Goal: Book appointment/travel/reservation

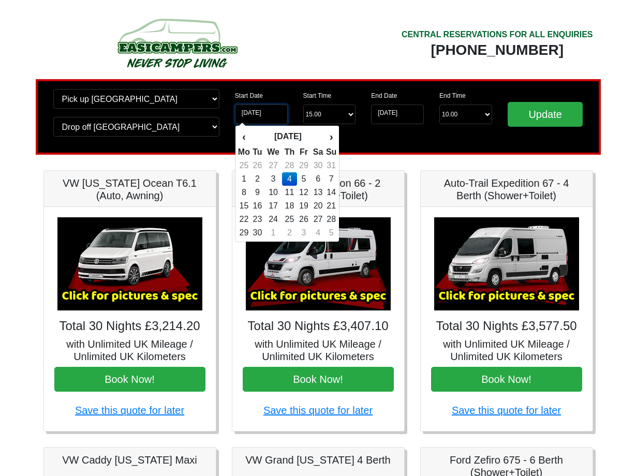
click at [264, 118] on input "04-09-2025" at bounding box center [261, 115] width 53 height 20
click at [262, 178] on td "2" at bounding box center [257, 178] width 14 height 13
type input "02-09-2025"
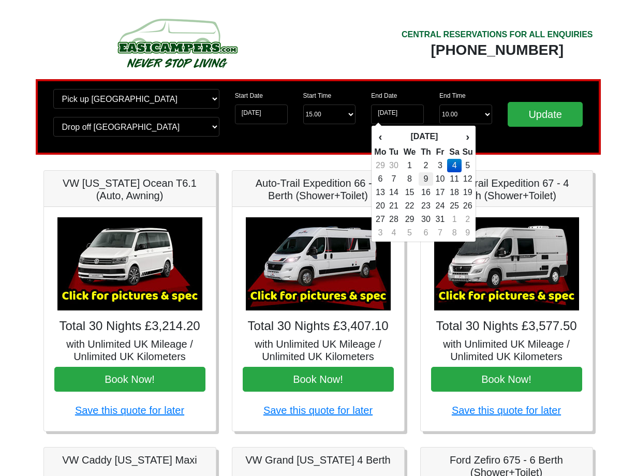
click at [424, 180] on td "9" at bounding box center [426, 178] width 15 height 13
type input "09-10-2025"
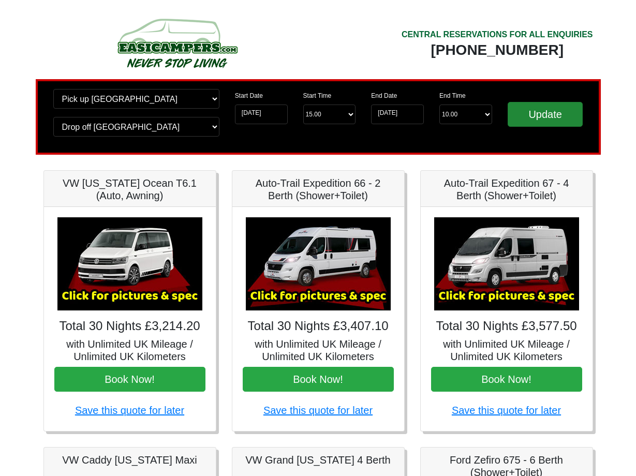
click at [534, 117] on input "Update" at bounding box center [546, 114] width 76 height 25
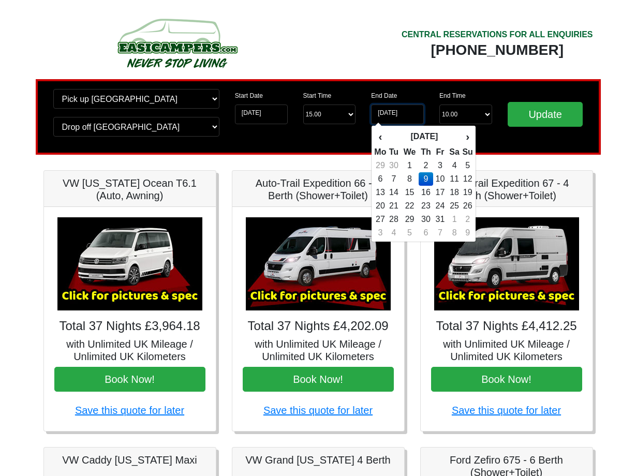
click at [409, 116] on input "09-10-2025" at bounding box center [397, 115] width 53 height 20
click at [382, 137] on th "‹" at bounding box center [380, 137] width 13 height 18
click at [397, 194] on td "9" at bounding box center [394, 192] width 14 height 13
type input "09-09-2025"
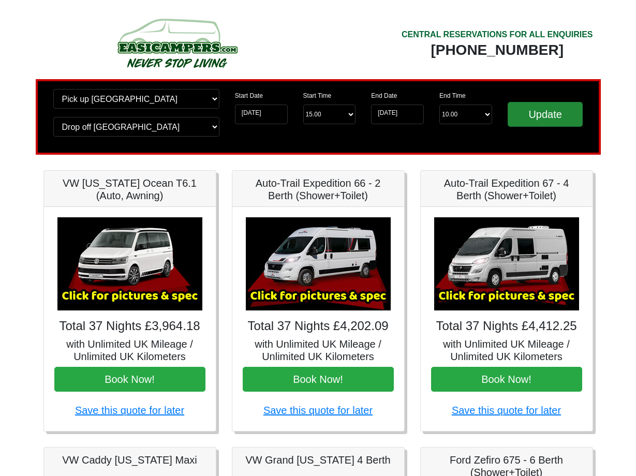
click at [537, 114] on input "Update" at bounding box center [546, 114] width 76 height 25
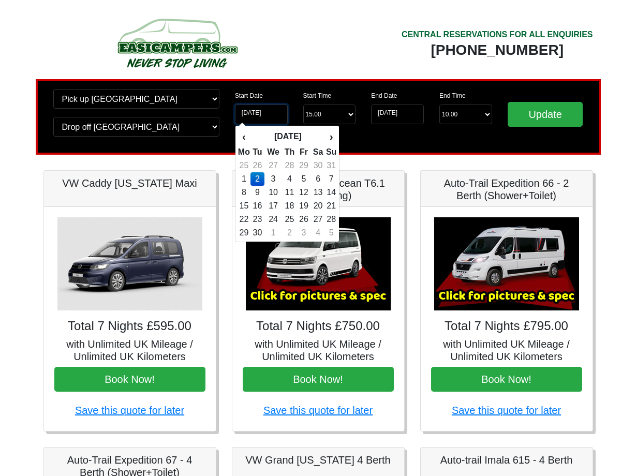
click at [271, 115] on input "02-09-2025" at bounding box center [261, 115] width 53 height 20
click at [332, 136] on th "›" at bounding box center [331, 137] width 11 height 18
click at [321, 180] on td "11" at bounding box center [318, 178] width 15 height 13
type input "11-10-2025"
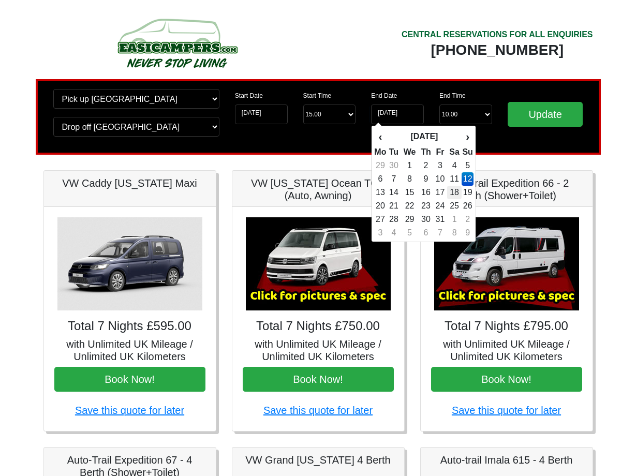
click at [454, 190] on td "18" at bounding box center [454, 192] width 15 height 13
type input "18-10-2025"
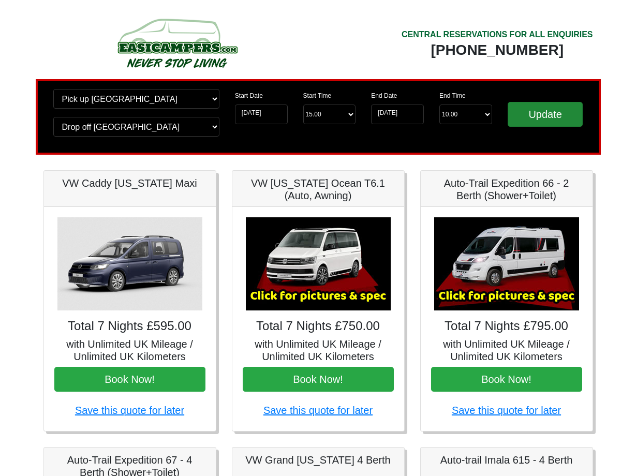
click at [533, 120] on input "Update" at bounding box center [546, 114] width 76 height 25
click at [278, 113] on input "11-10-2025" at bounding box center [261, 115] width 53 height 20
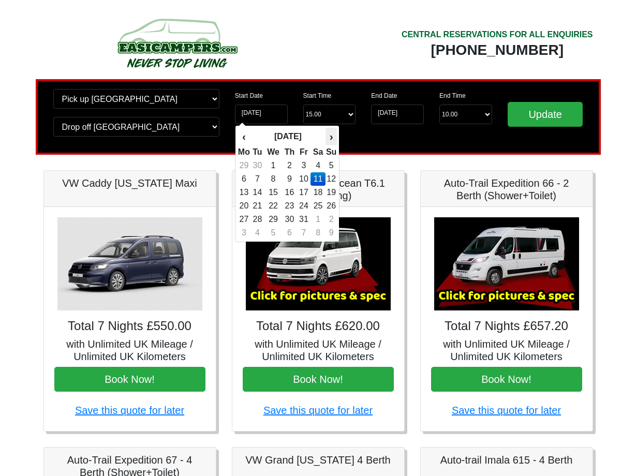
click at [331, 135] on th "›" at bounding box center [331, 137] width 11 height 18
click at [263, 178] on td "4" at bounding box center [257, 178] width 14 height 13
type input "04-11-2025"
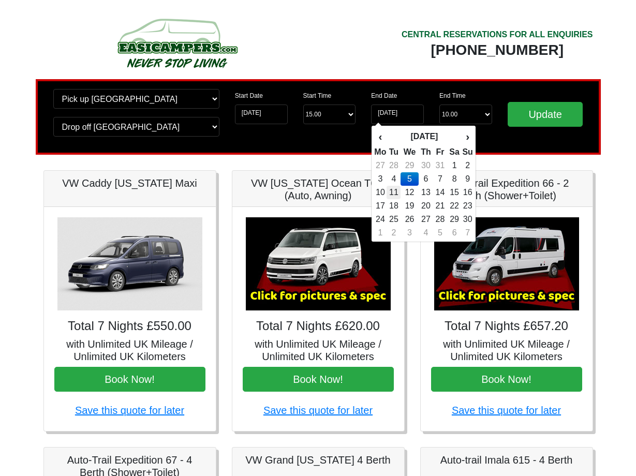
click at [399, 190] on td "11" at bounding box center [394, 192] width 14 height 13
type input "11-11-2025"
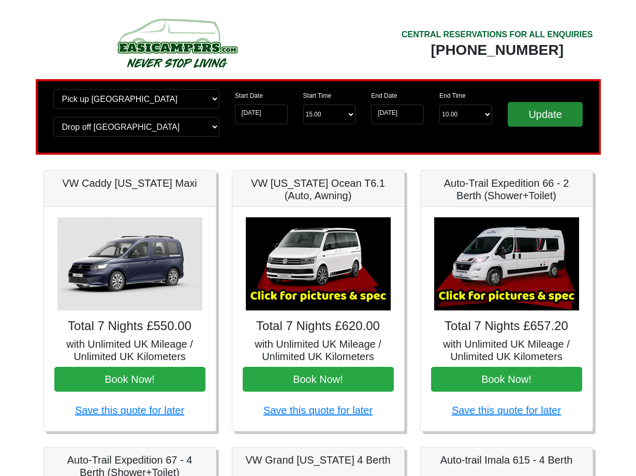
click at [535, 122] on input "Update" at bounding box center [546, 114] width 76 height 25
click at [281, 115] on input "04-11-2025" at bounding box center [261, 115] width 53 height 20
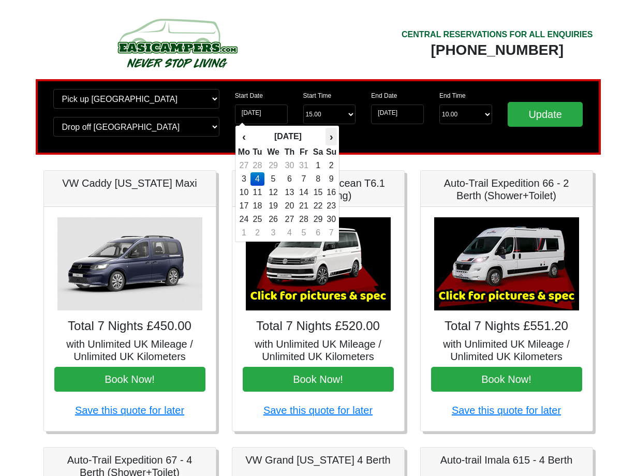
click at [336, 135] on th "›" at bounding box center [331, 137] width 11 height 18
click at [295, 191] on td "12" at bounding box center [289, 192] width 15 height 13
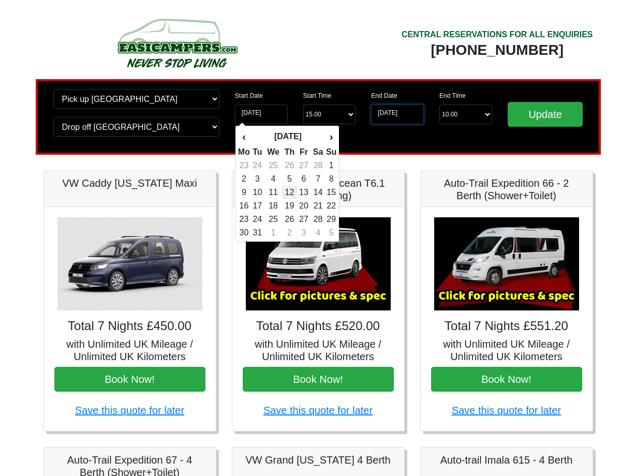
type input "12-03-2026"
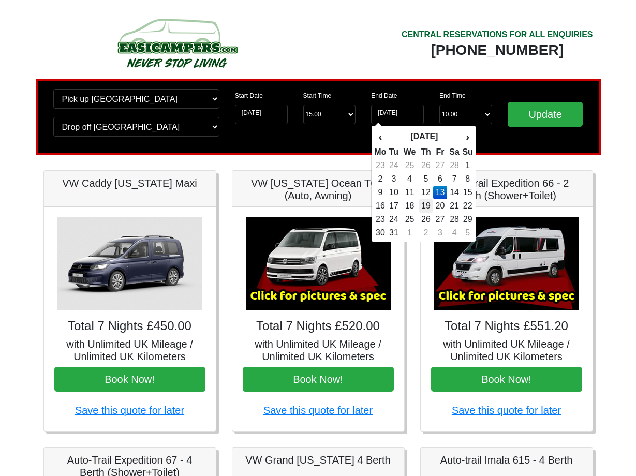
click at [429, 202] on td "19" at bounding box center [426, 205] width 15 height 13
type input "19-03-2026"
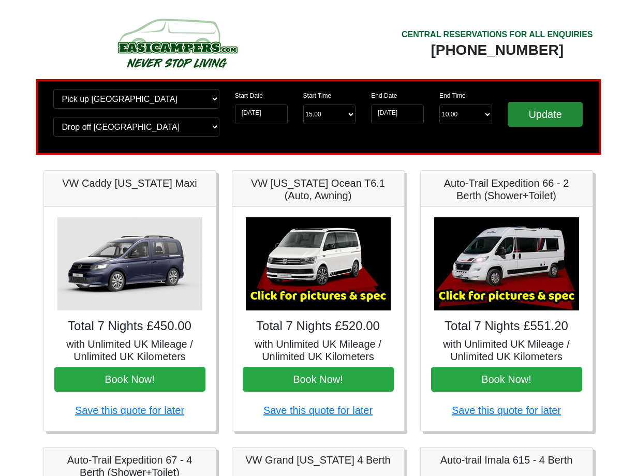
click at [539, 112] on input "Update" at bounding box center [546, 114] width 76 height 25
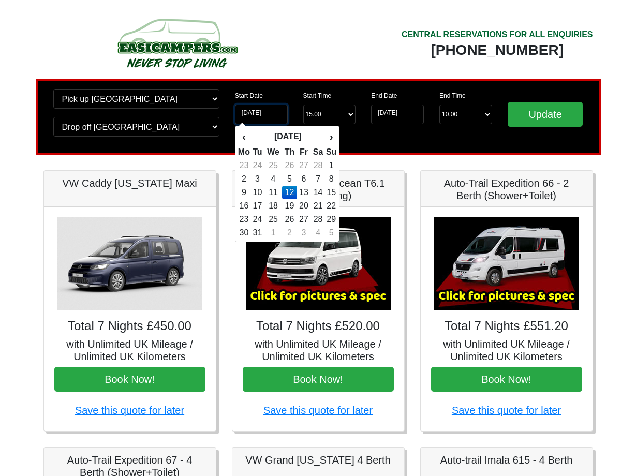
click at [272, 119] on input "[DATE]" at bounding box center [261, 115] width 53 height 20
click at [329, 136] on th "›" at bounding box center [331, 137] width 11 height 18
click at [302, 165] on td "1" at bounding box center [304, 165] width 14 height 13
type input "[DATE]"
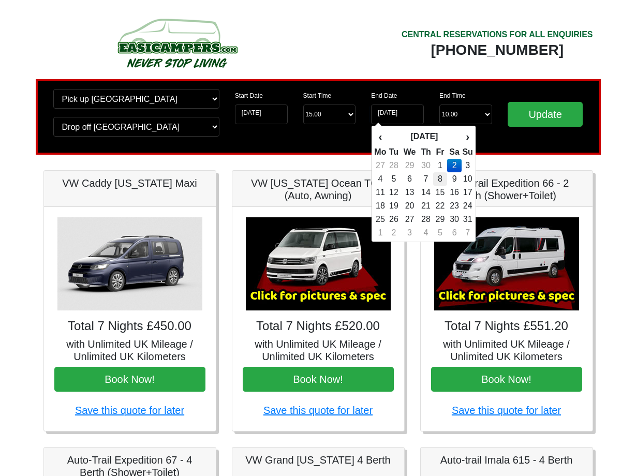
click at [439, 176] on td "8" at bounding box center [440, 178] width 14 height 13
type input "[DATE]"
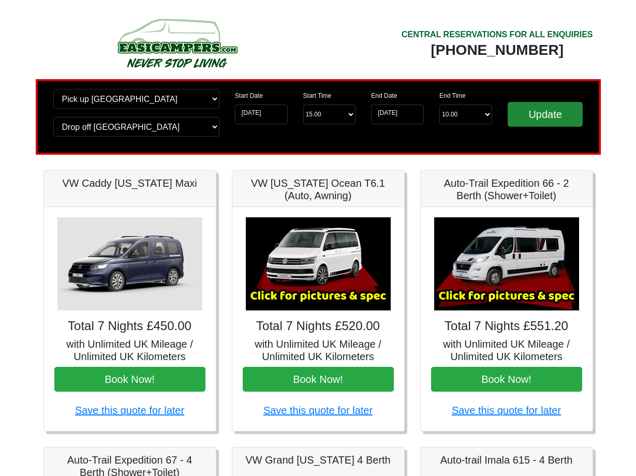
click at [529, 120] on input "Update" at bounding box center [546, 114] width 76 height 25
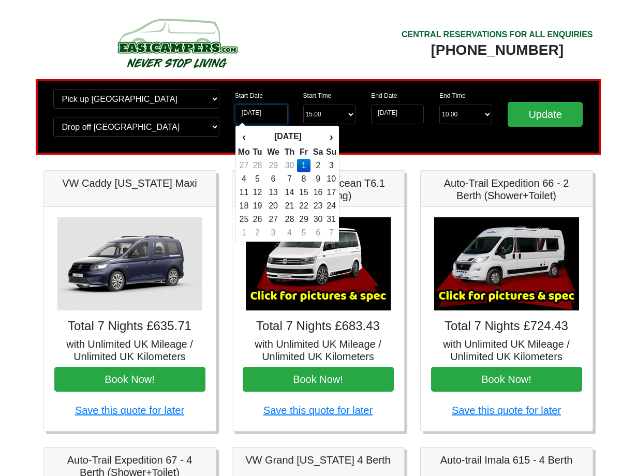
click at [282, 118] on input "01-05-2026" at bounding box center [261, 115] width 53 height 20
click at [249, 190] on td "11" at bounding box center [244, 192] width 13 height 13
type input "[DATE]"
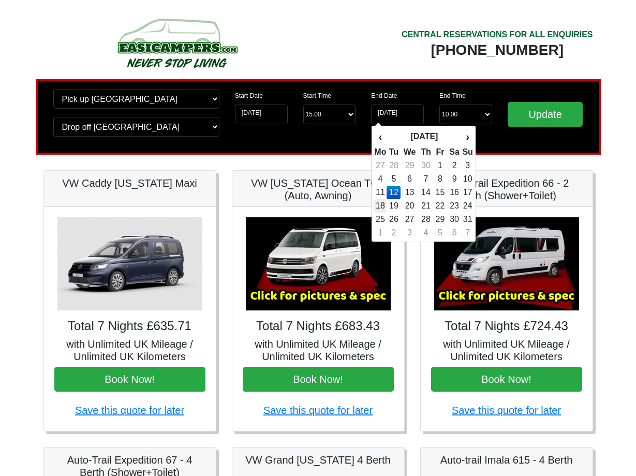
click at [381, 203] on td "18" at bounding box center [380, 205] width 13 height 13
type input "[DATE]"
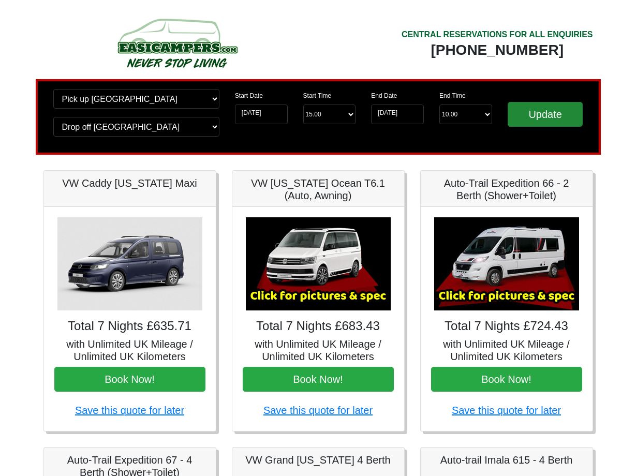
click at [525, 116] on input "Update" at bounding box center [546, 114] width 76 height 25
click at [279, 118] on input "[DATE]" at bounding box center [261, 115] width 53 height 20
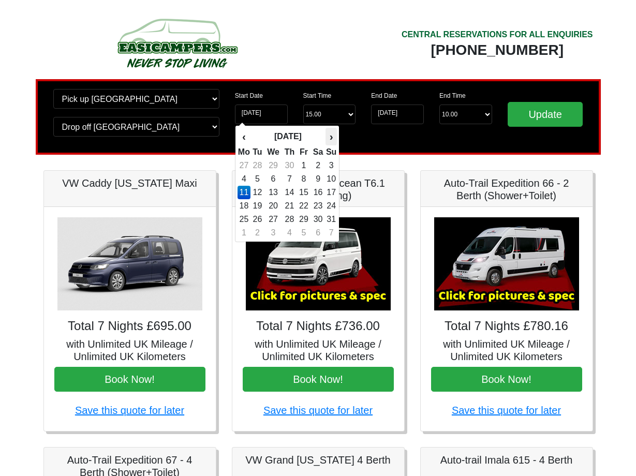
click at [331, 136] on th "›" at bounding box center [331, 137] width 11 height 18
click at [318, 202] on td "20" at bounding box center [318, 205] width 15 height 13
type input "[DATE]"
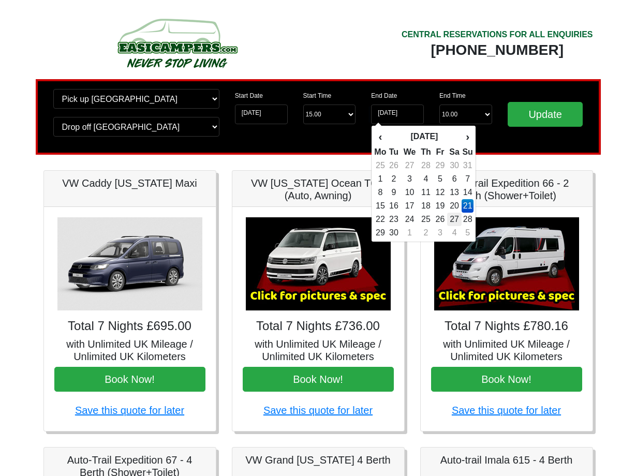
click at [451, 217] on td "27" at bounding box center [454, 219] width 15 height 13
type input "[DATE]"
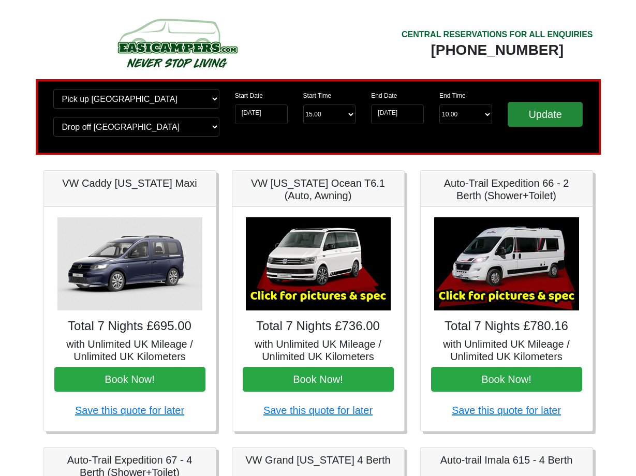
click at [528, 118] on input "Update" at bounding box center [546, 114] width 76 height 25
click at [279, 117] on input "[DATE]" at bounding box center [261, 115] width 53 height 20
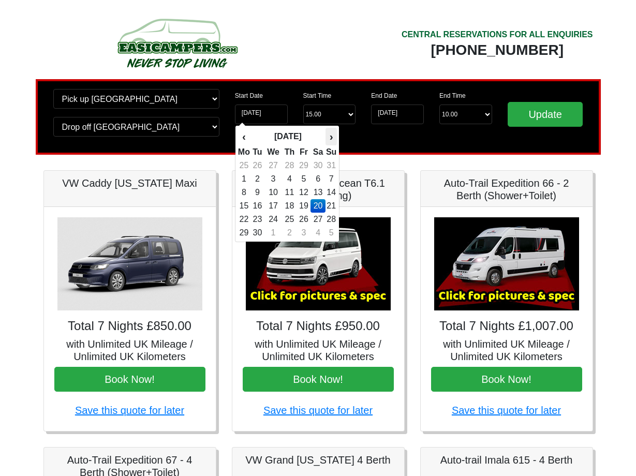
click at [330, 135] on th "›" at bounding box center [331, 137] width 11 height 18
click at [246, 179] on td "3" at bounding box center [244, 178] width 13 height 13
type input "[DATE]"
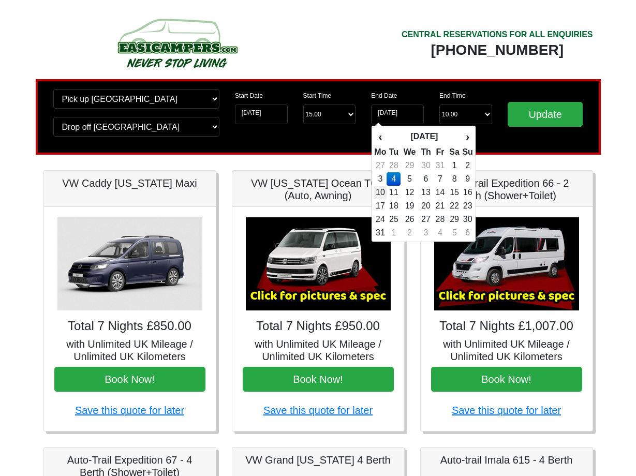
click at [383, 189] on td "10" at bounding box center [380, 192] width 13 height 13
type input "[DATE]"
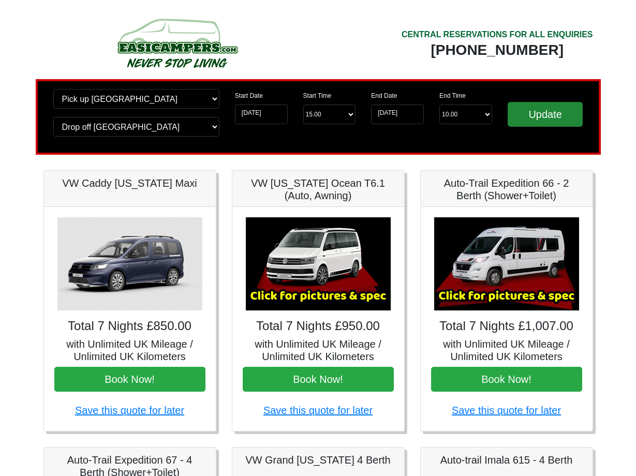
click at [542, 114] on input "Update" at bounding box center [546, 114] width 76 height 25
